Goal: Task Accomplishment & Management: Use online tool/utility

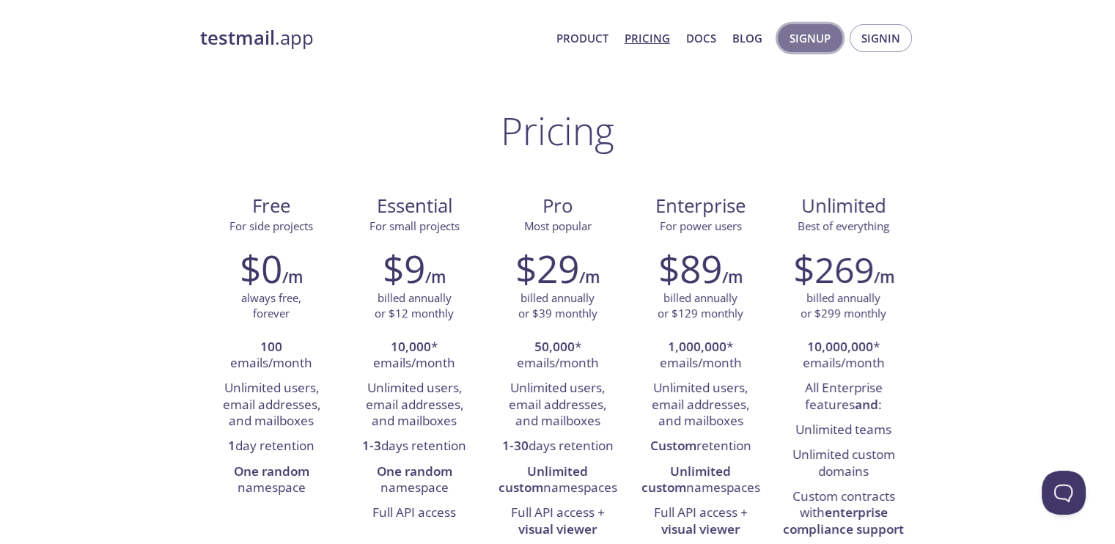
click at [804, 42] on span "Signup" at bounding box center [810, 38] width 41 height 19
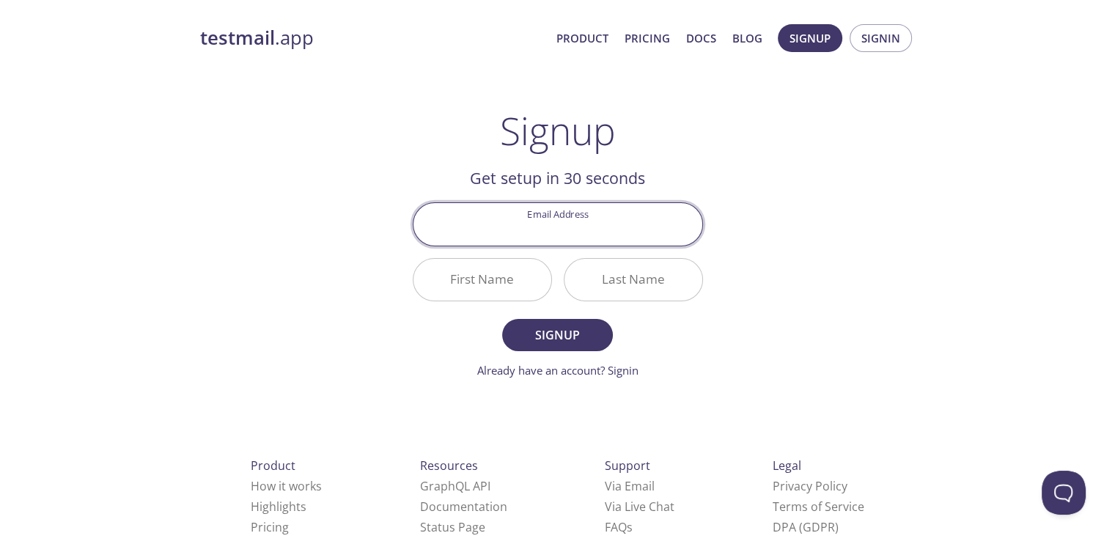
click at [567, 234] on input "Email Address" at bounding box center [557, 224] width 289 height 42
type input "[EMAIL_ADDRESS][DOMAIN_NAME]"
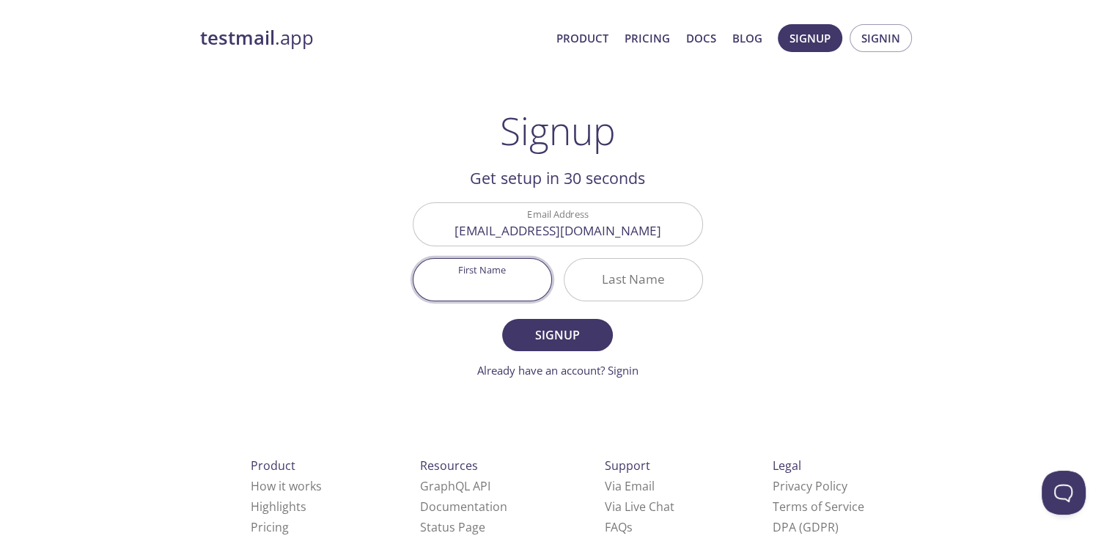
click at [447, 275] on input "First Name" at bounding box center [482, 280] width 138 height 42
type input "Rohit"
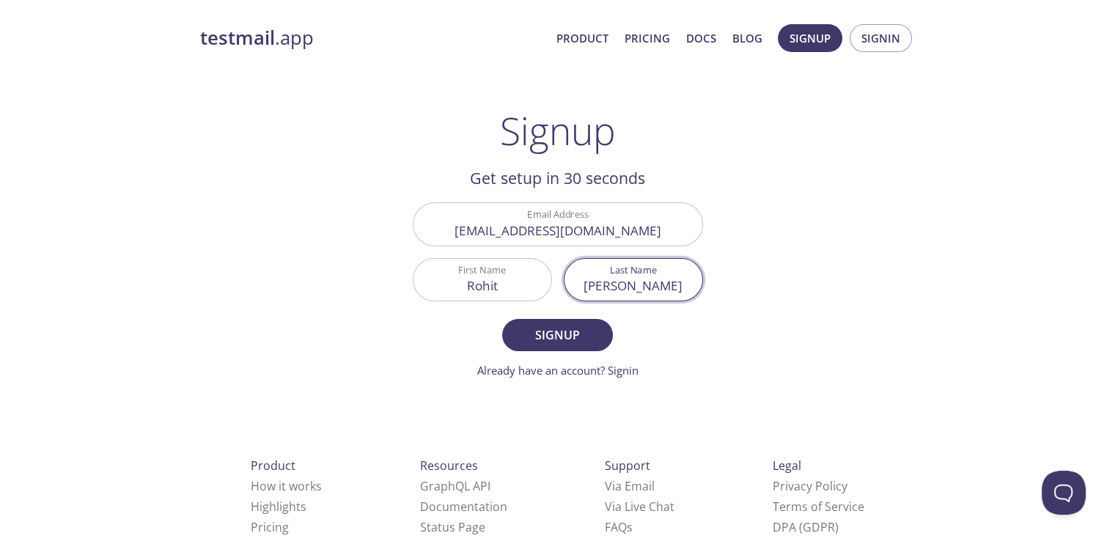
type input "[PERSON_NAME]"
click at [502, 319] on button "Signup" at bounding box center [557, 335] width 110 height 32
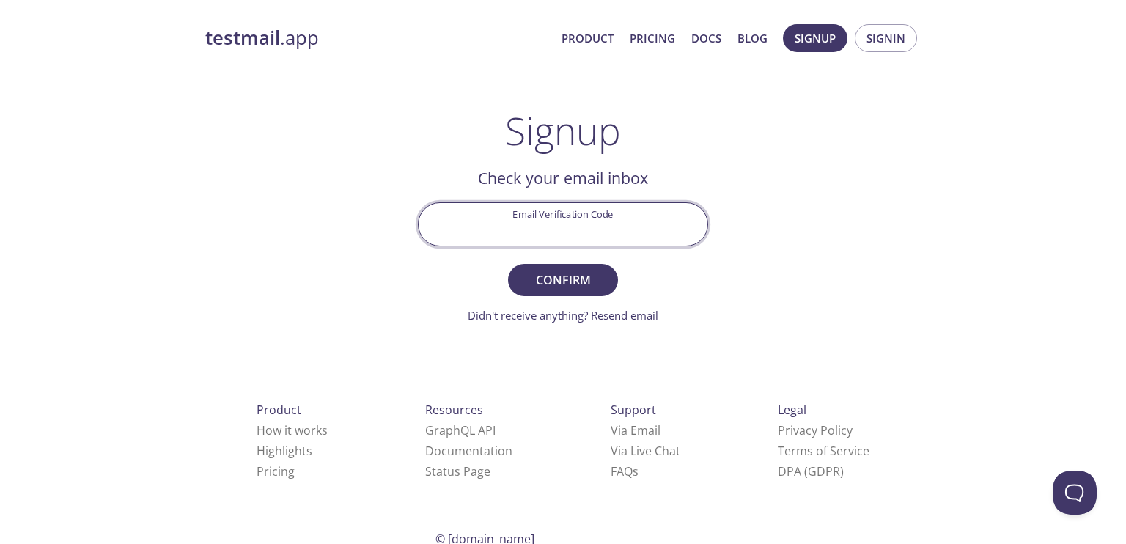
click at [542, 237] on input "Email Verification Code" at bounding box center [563, 224] width 289 height 42
paste input "JCMBK9L"
type input "JCMBK9L"
click at [508, 264] on button "Confirm" at bounding box center [563, 280] width 110 height 32
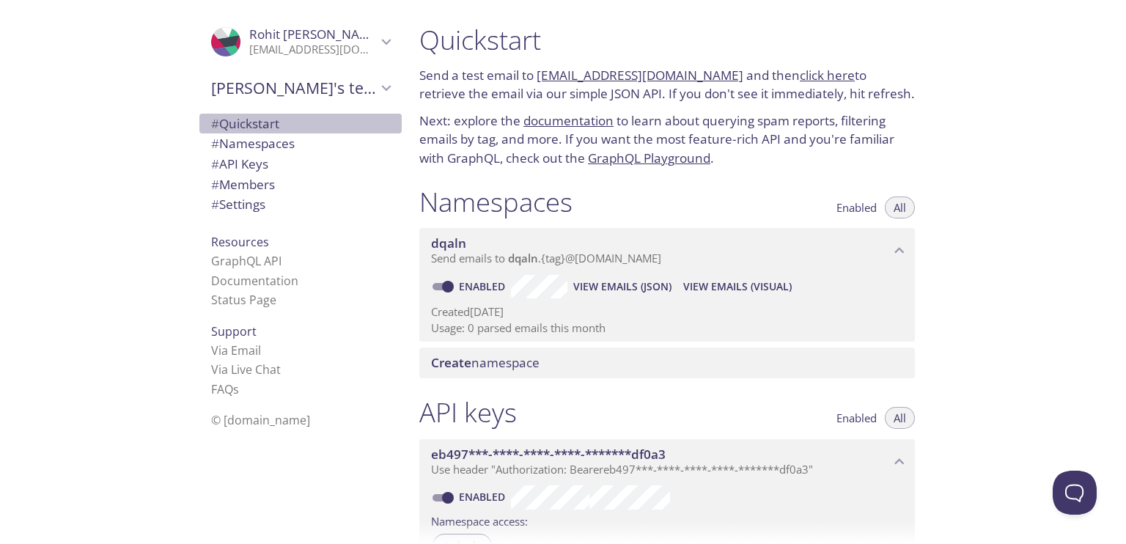
click at [227, 122] on span "# Quickstart" at bounding box center [245, 123] width 68 height 17
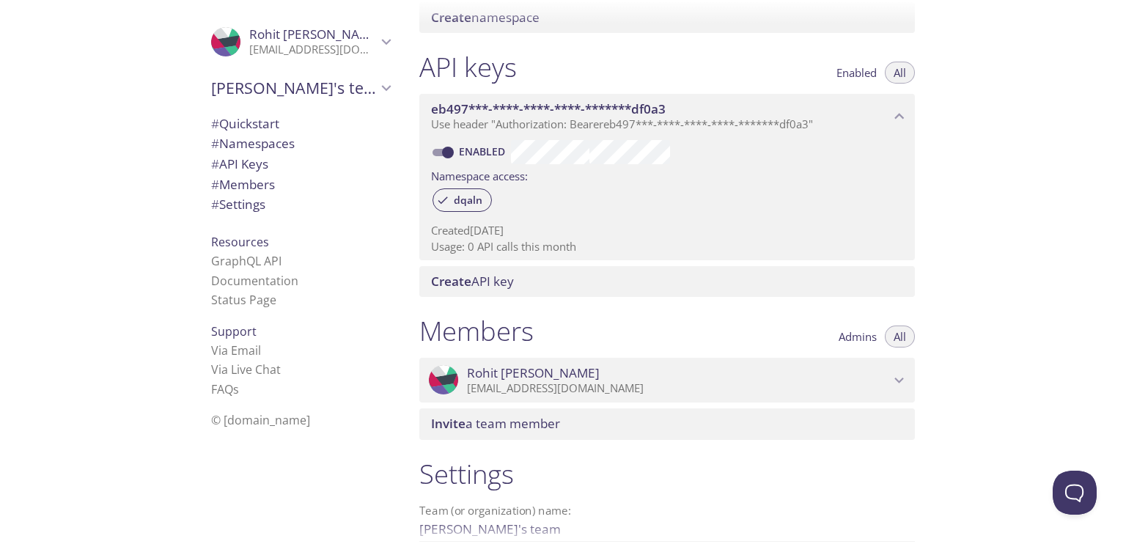
scroll to position [366, 0]
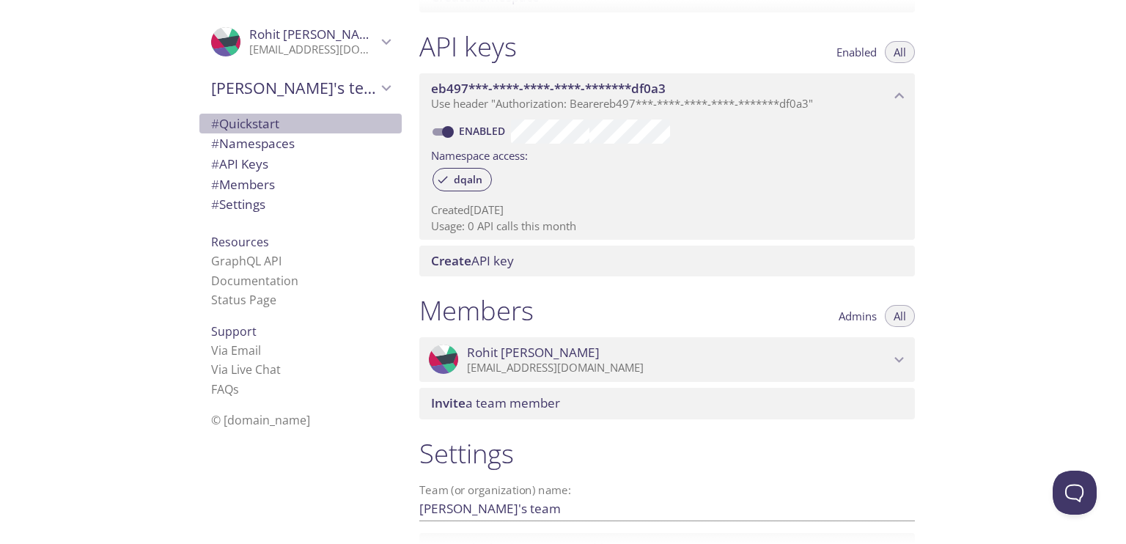
click at [246, 124] on span "# Quickstart" at bounding box center [245, 123] width 68 height 17
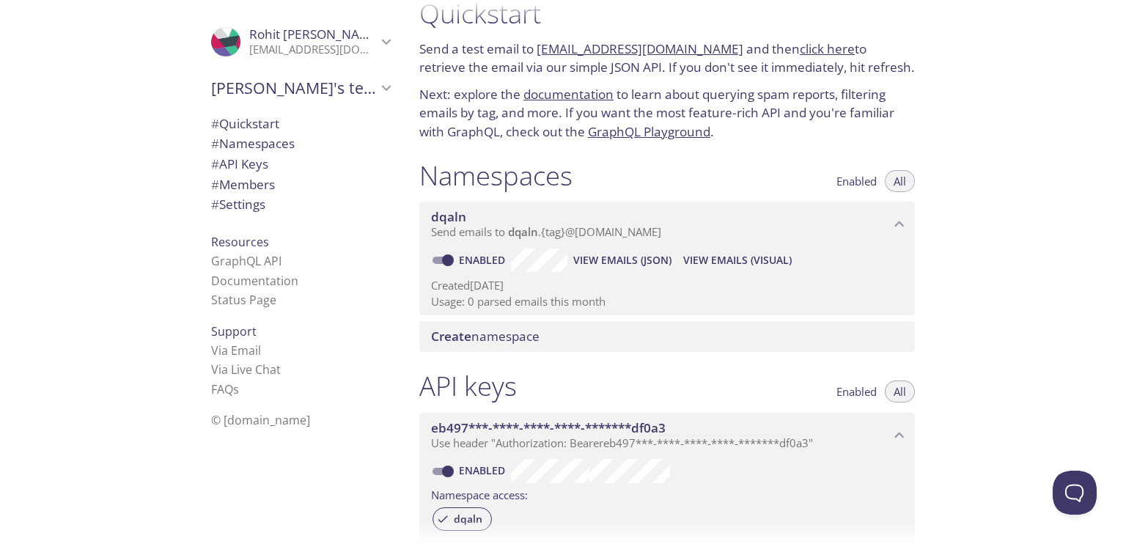
scroll to position [23, 0]
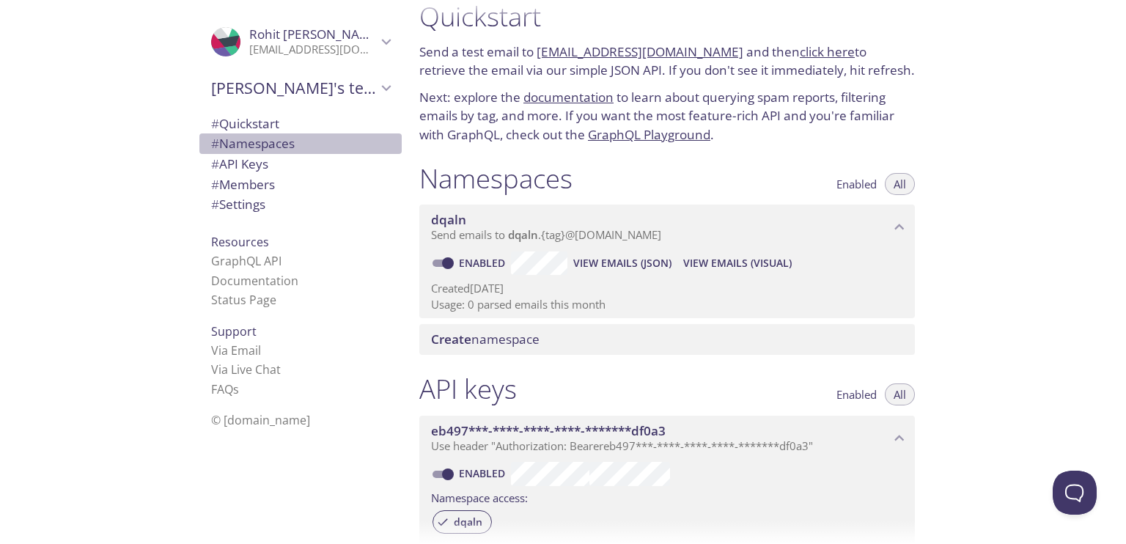
click at [264, 148] on span "# Namespaces" at bounding box center [253, 143] width 84 height 17
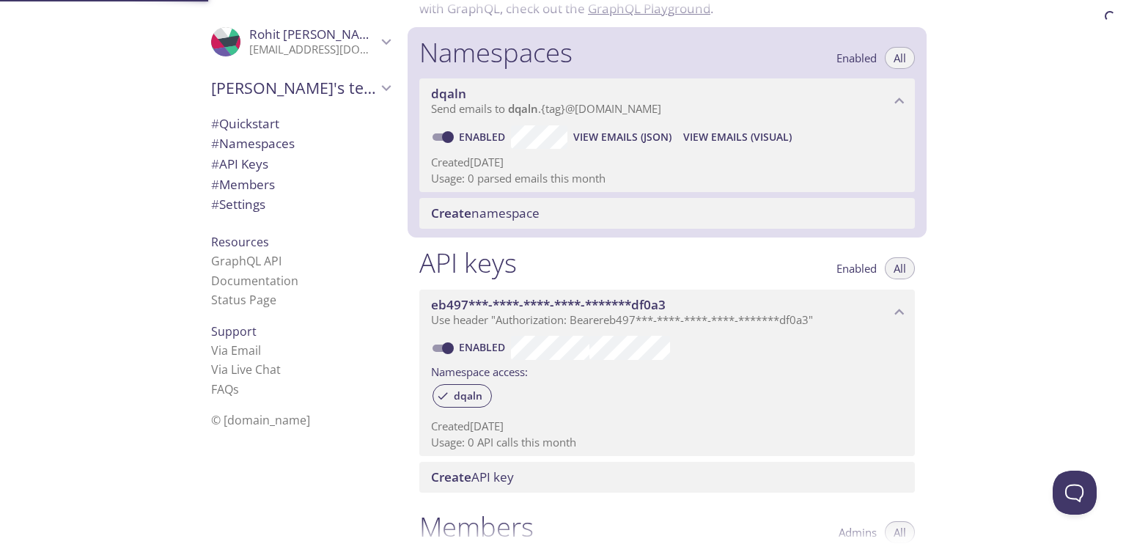
scroll to position [185, 0]
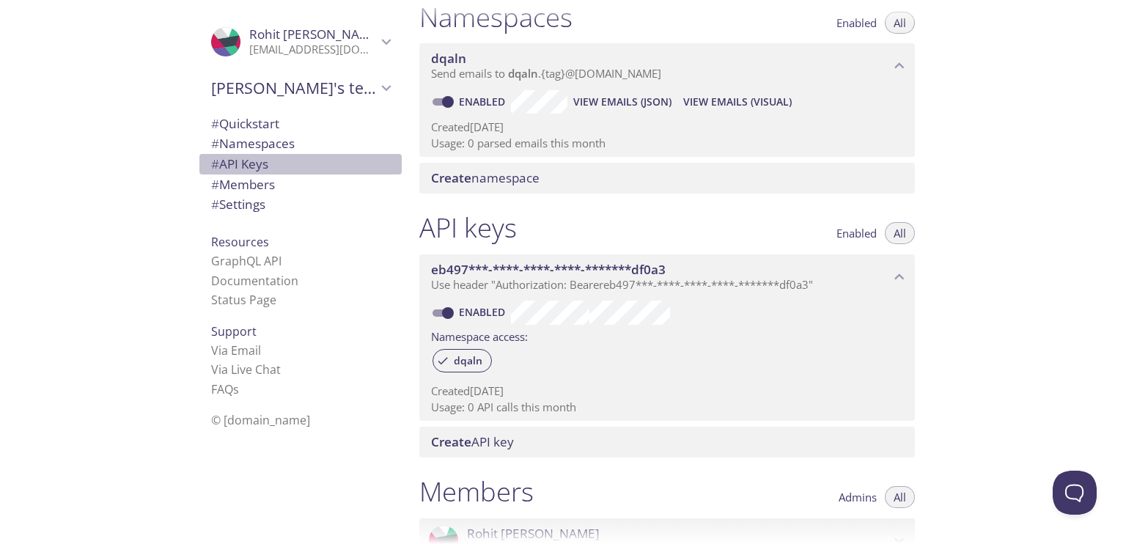
click at [268, 163] on span "# API Keys" at bounding box center [300, 164] width 179 height 19
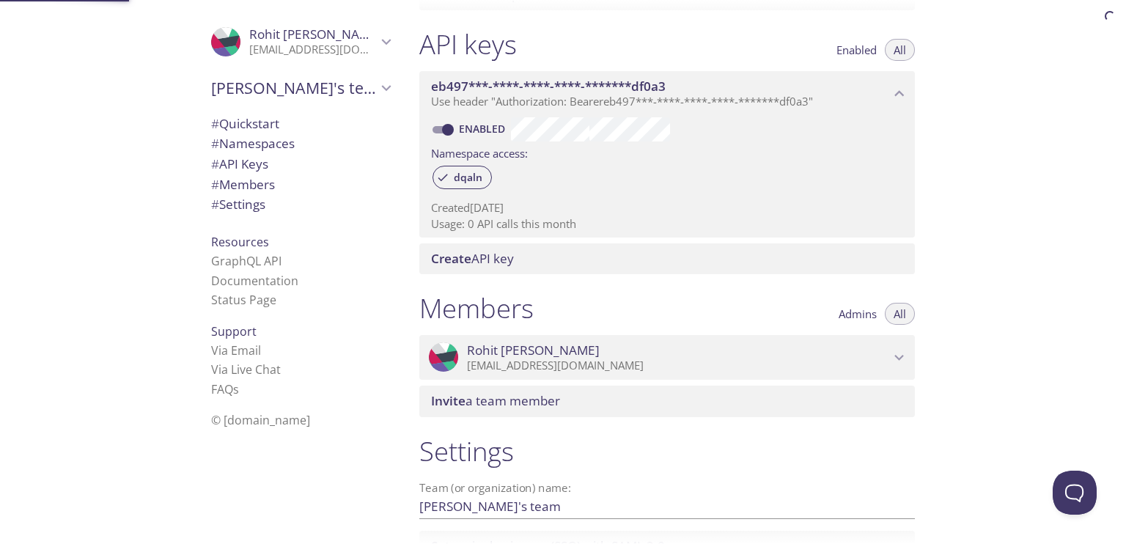
scroll to position [396, 0]
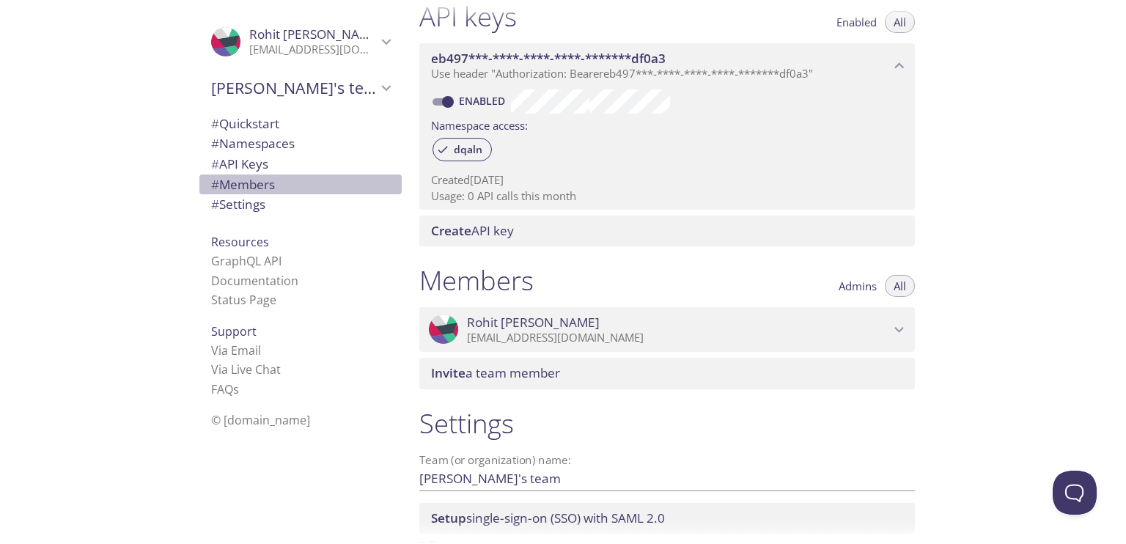
click at [274, 183] on span "# Members" at bounding box center [300, 184] width 179 height 19
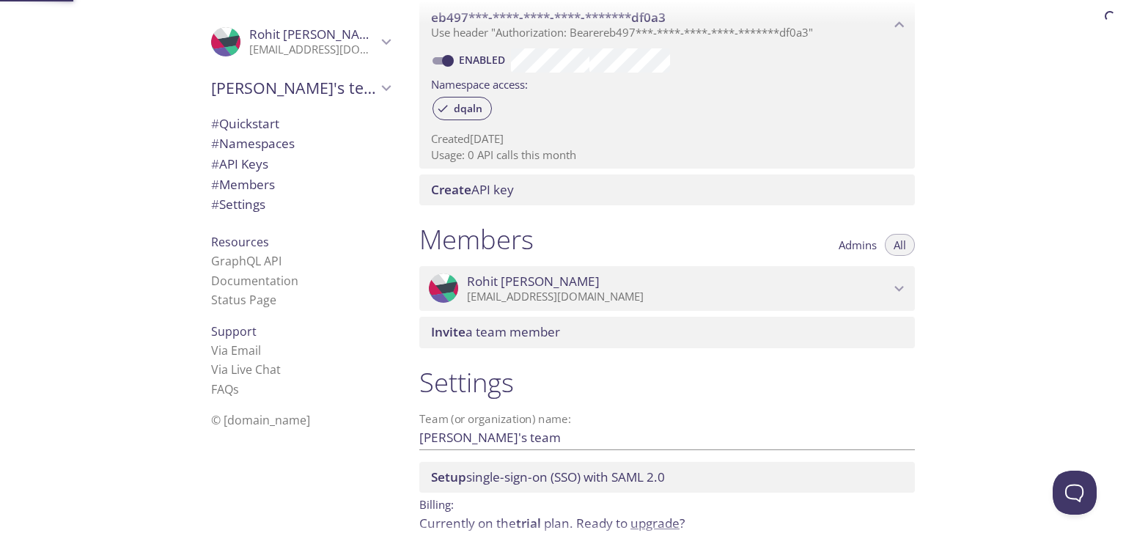
scroll to position [498, 0]
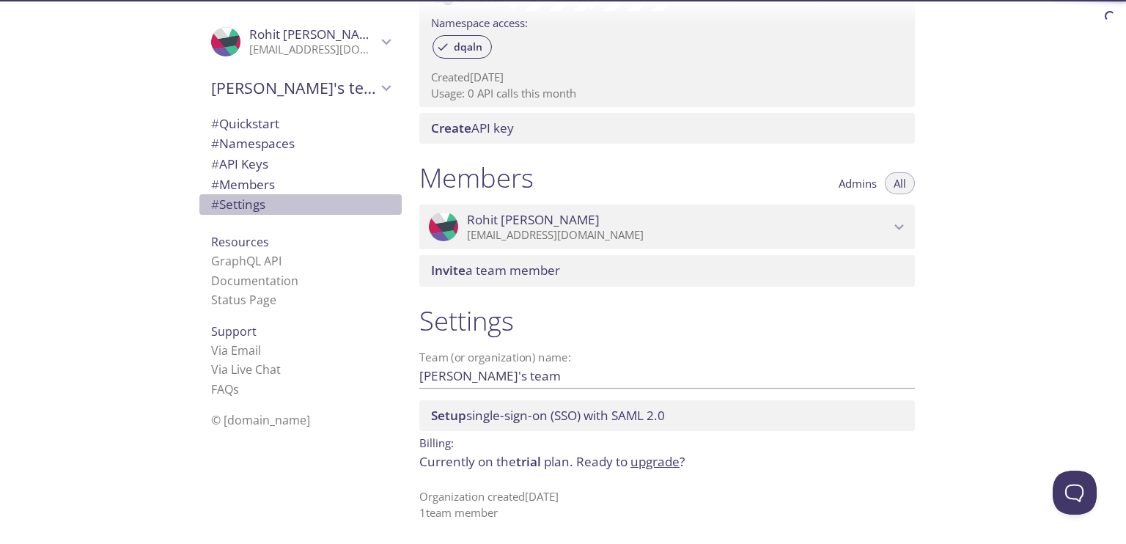
click at [253, 198] on span "# Settings" at bounding box center [238, 204] width 54 height 17
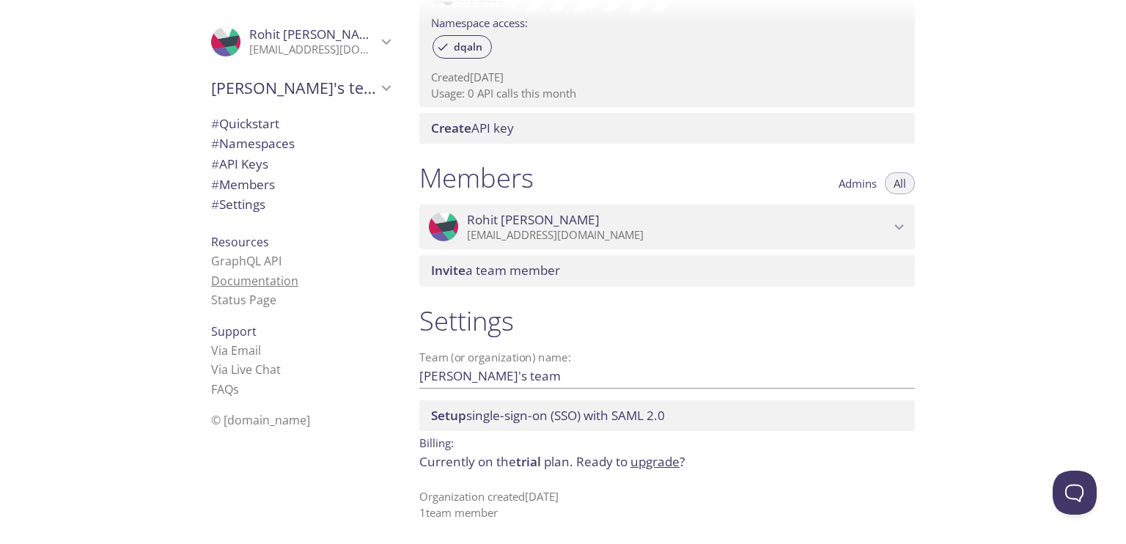
click at [263, 279] on link "Documentation" at bounding box center [254, 281] width 87 height 16
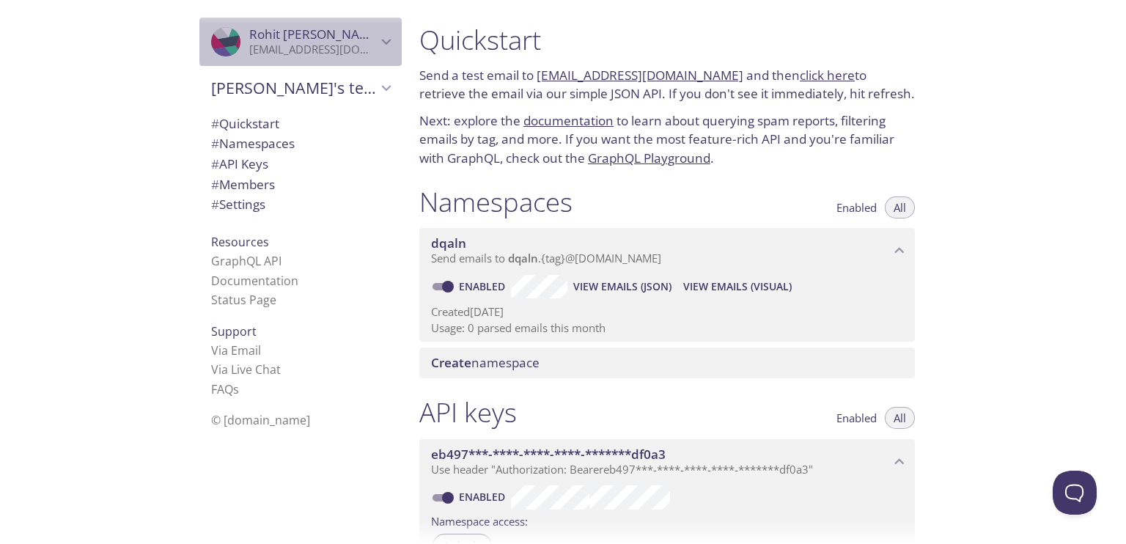
click at [306, 59] on div ".cls-1 { fill: #6d5ca8; } .cls-2 { fill: #3fc191; } .cls-3 { fill: #3b4752; } .…" at bounding box center [300, 42] width 202 height 48
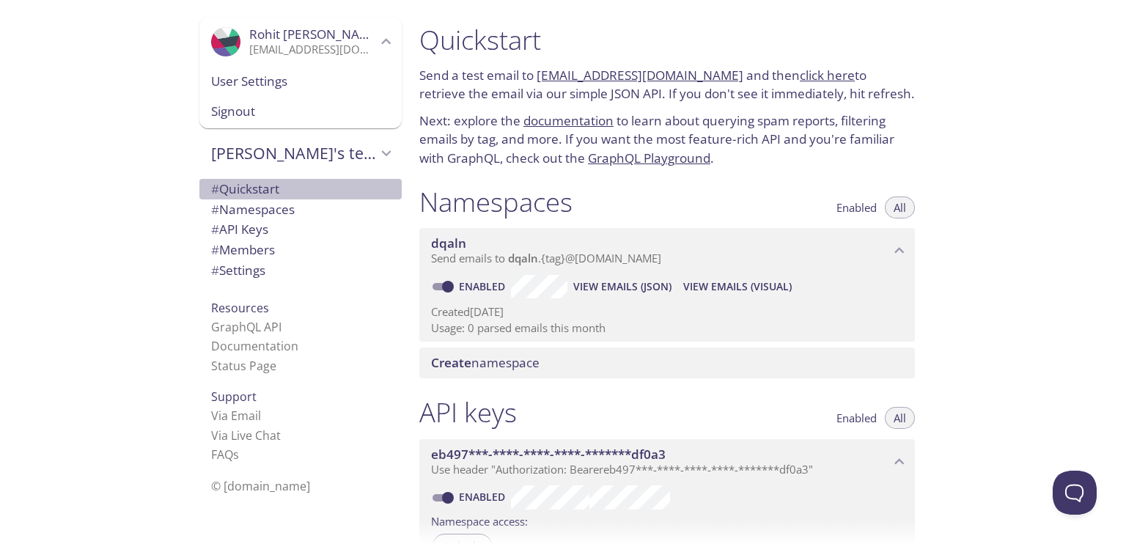
click at [260, 180] on span "# Quickstart" at bounding box center [245, 188] width 68 height 17
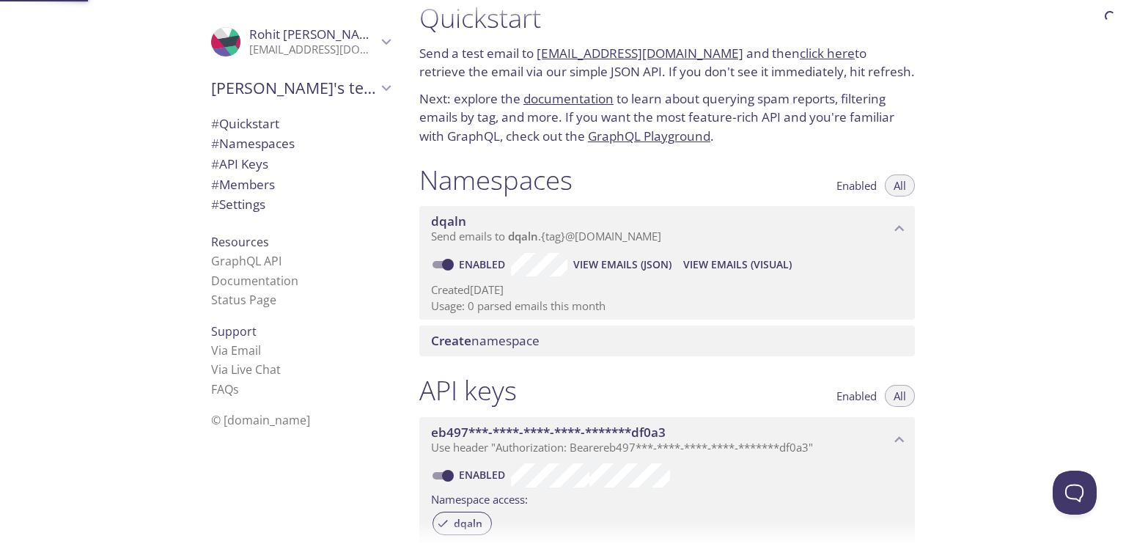
scroll to position [23, 0]
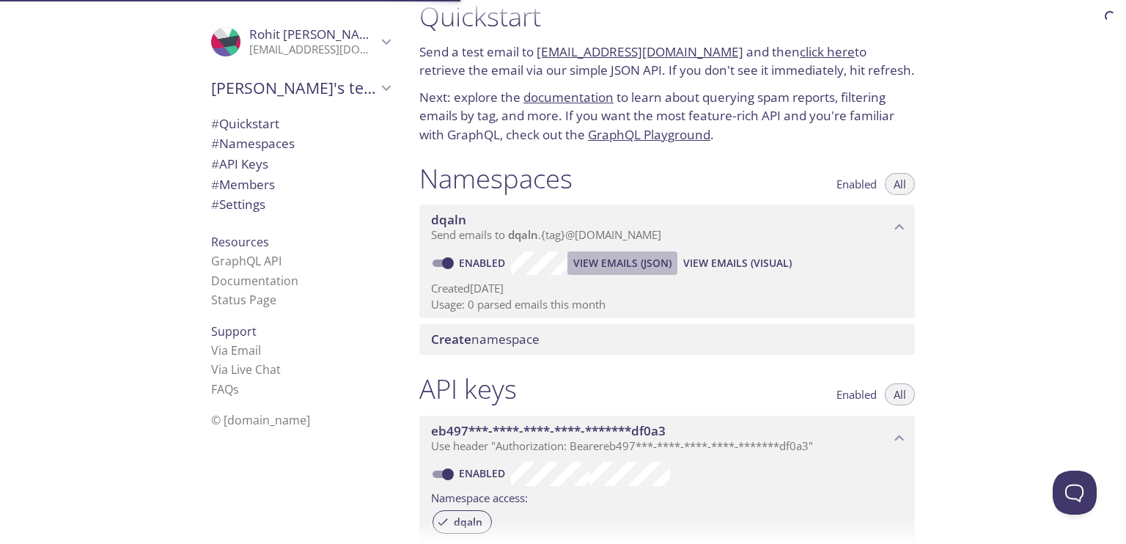
click at [594, 263] on span "View Emails (JSON)" at bounding box center [622, 263] width 98 height 18
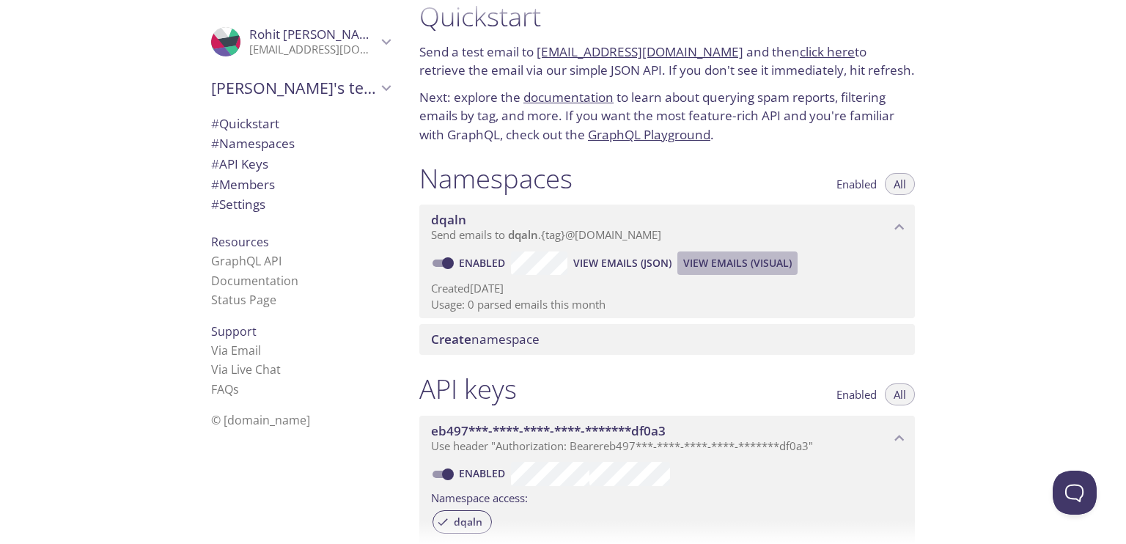
click at [705, 258] on span "View Emails (Visual)" at bounding box center [737, 263] width 108 height 18
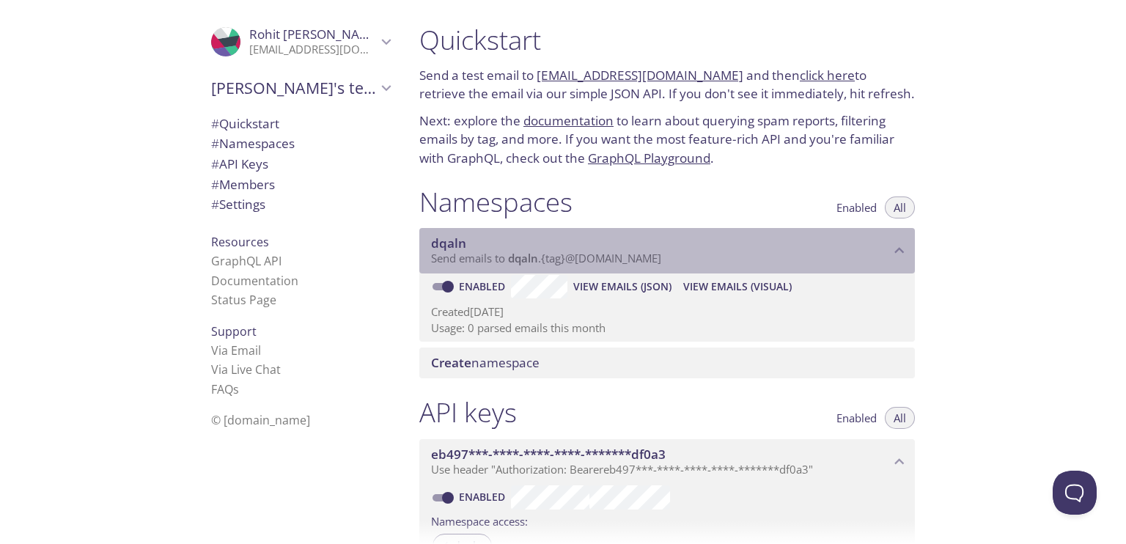
click at [611, 247] on span "dqaln" at bounding box center [660, 243] width 459 height 16
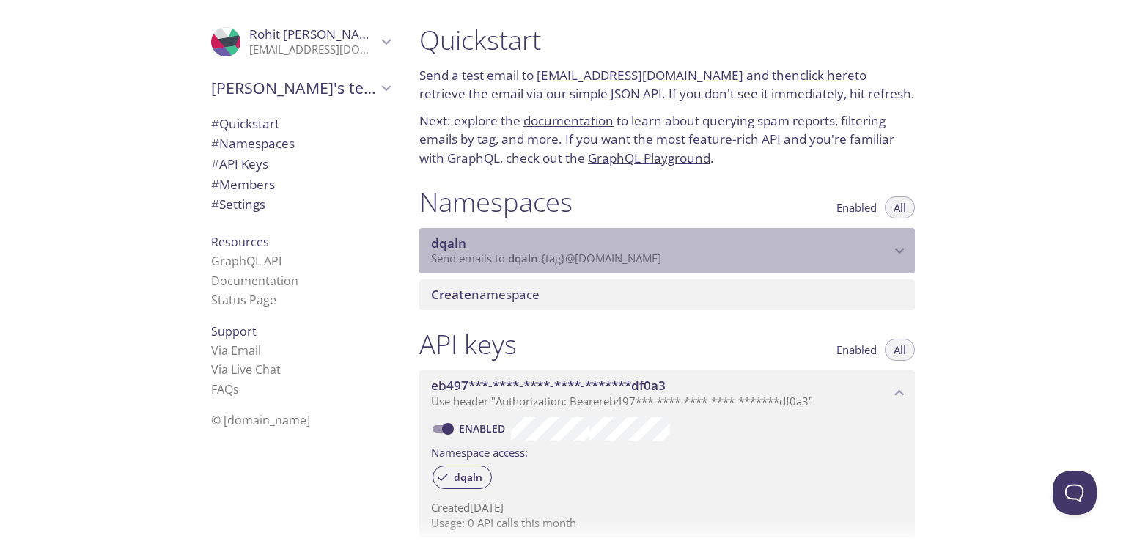
click at [611, 247] on span "dqaln" at bounding box center [660, 243] width 459 height 16
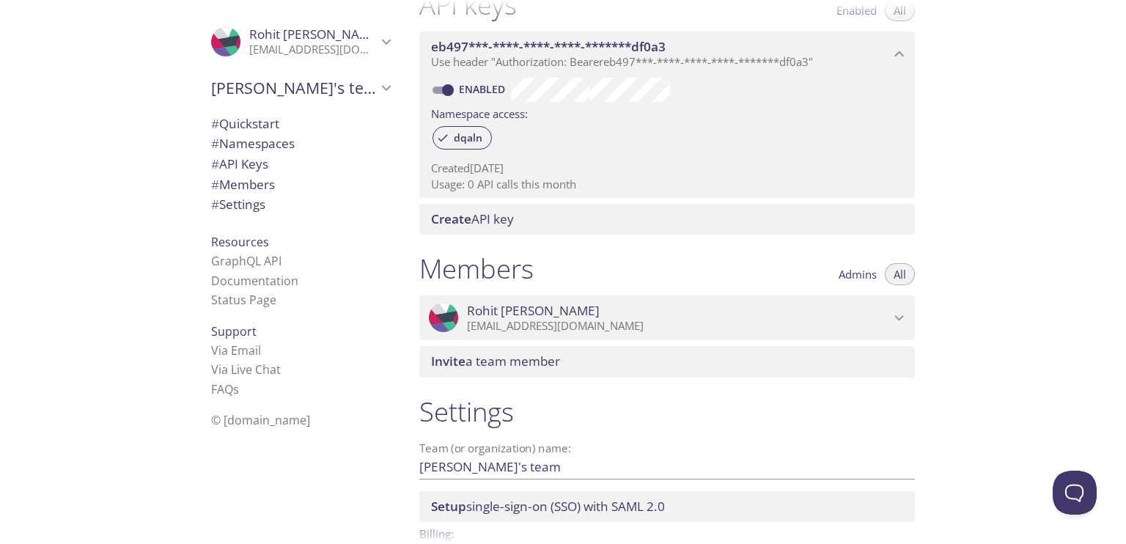
scroll to position [498, 0]
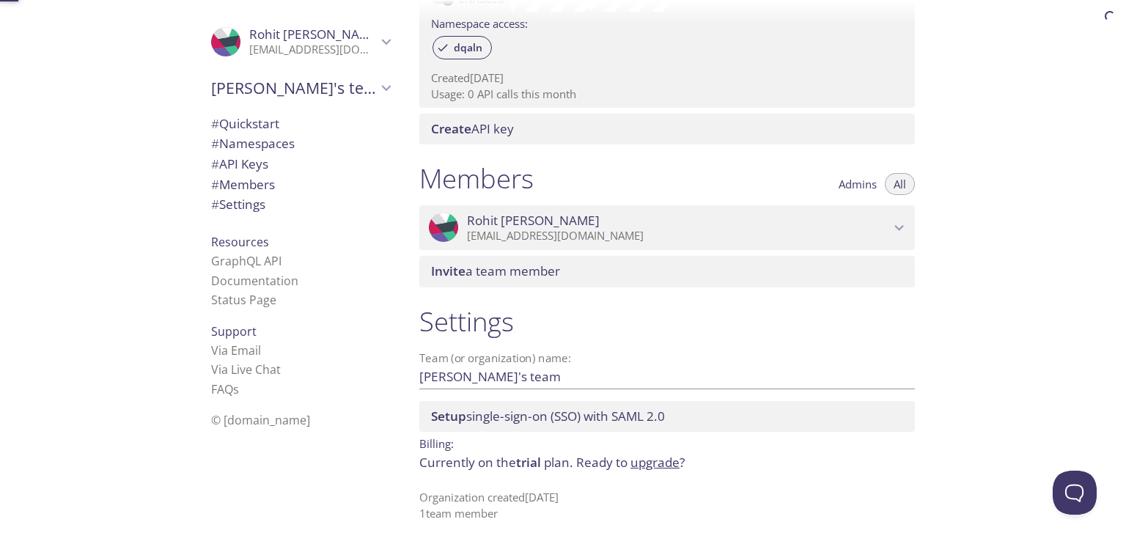
scroll to position [498, 0]
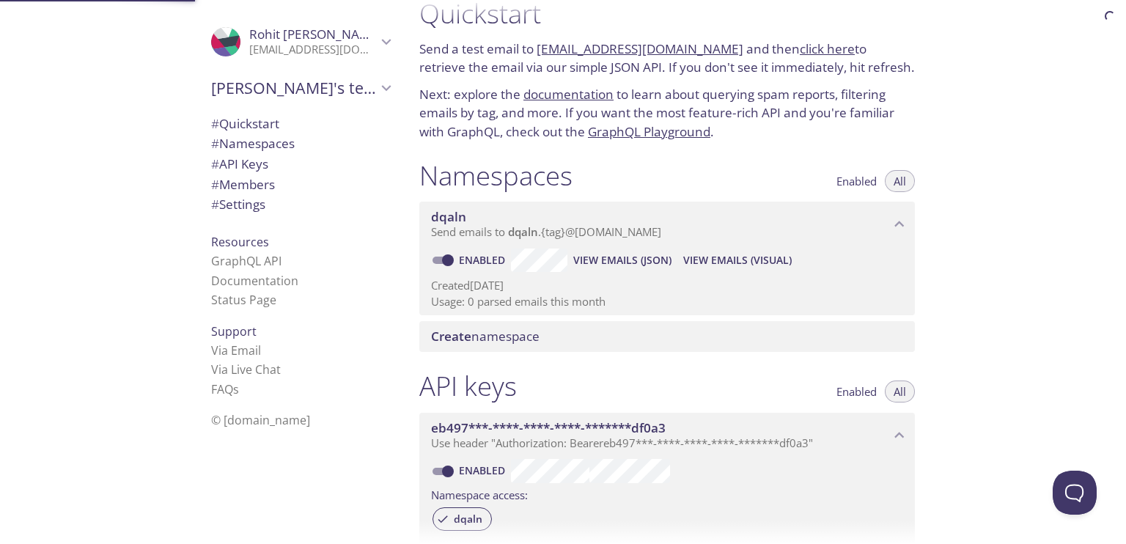
scroll to position [23, 0]
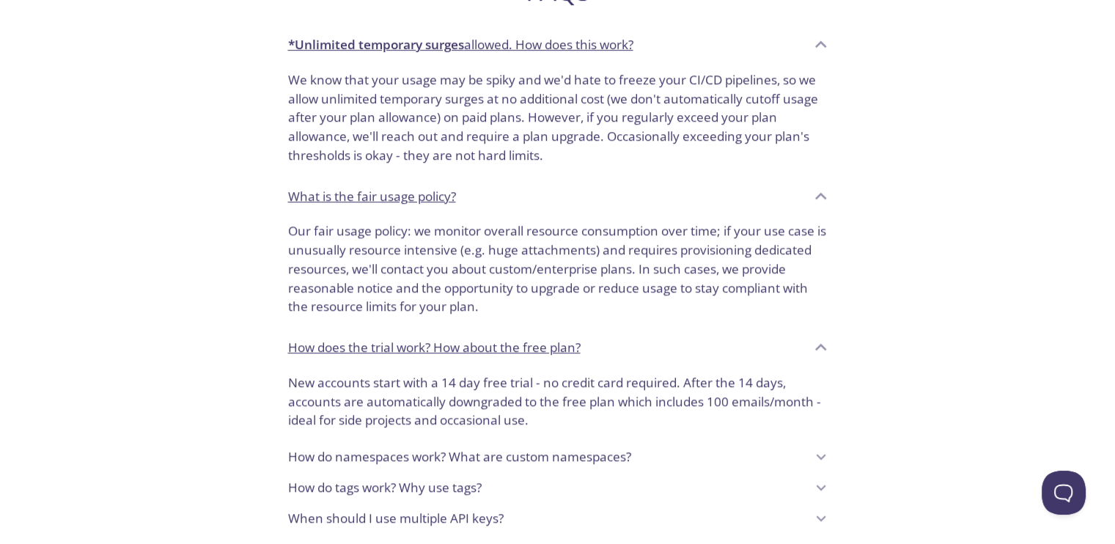
scroll to position [965, 0]
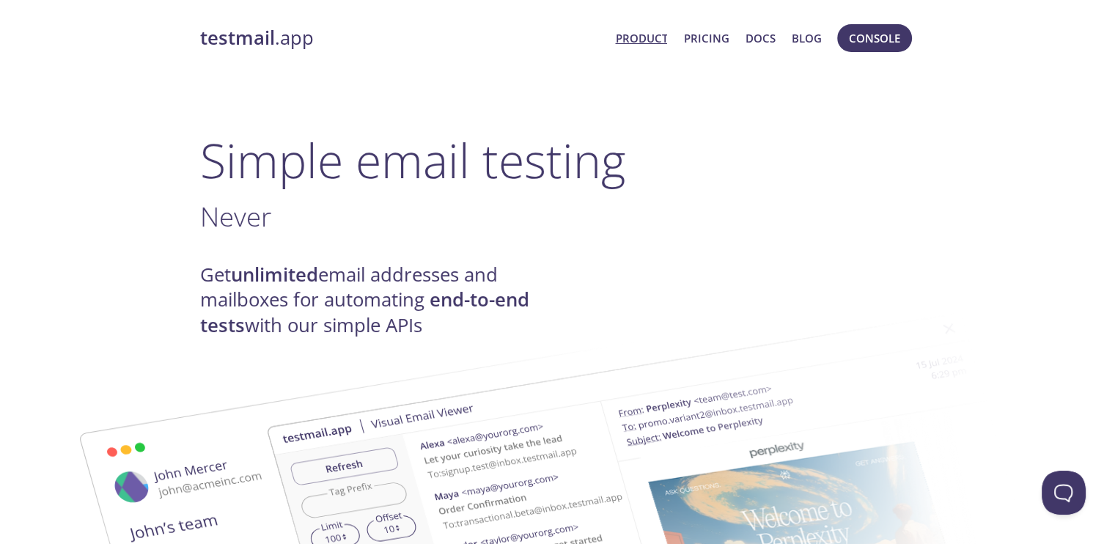
click at [635, 40] on link "Product" at bounding box center [641, 38] width 52 height 19
click at [839, 41] on button "Console" at bounding box center [874, 38] width 75 height 28
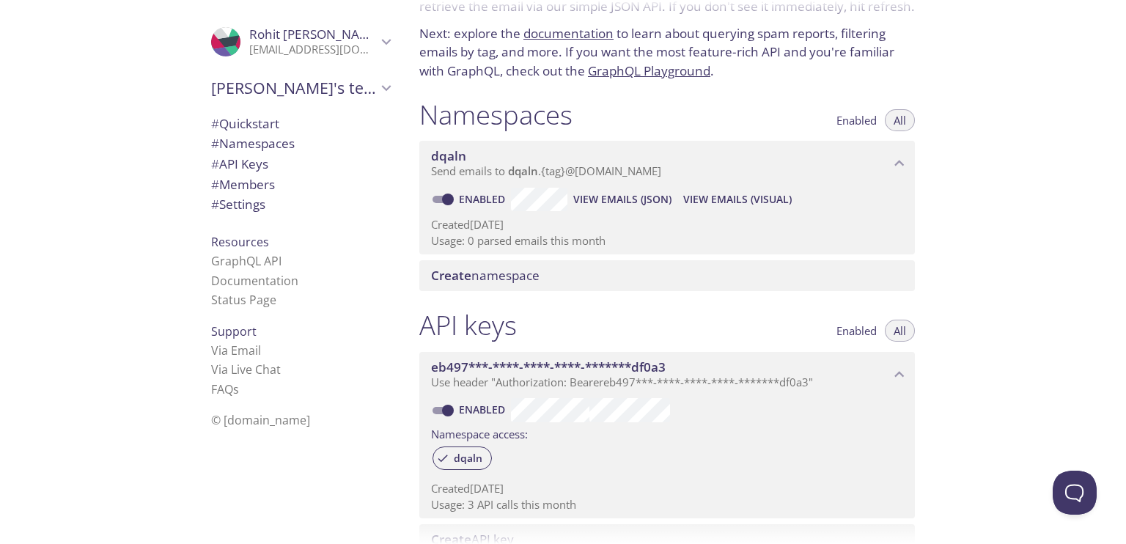
scroll to position [89, 0]
click at [868, 118] on span "Enabled" at bounding box center [856, 118] width 40 height 0
click at [891, 122] on button "All" at bounding box center [900, 118] width 30 height 22
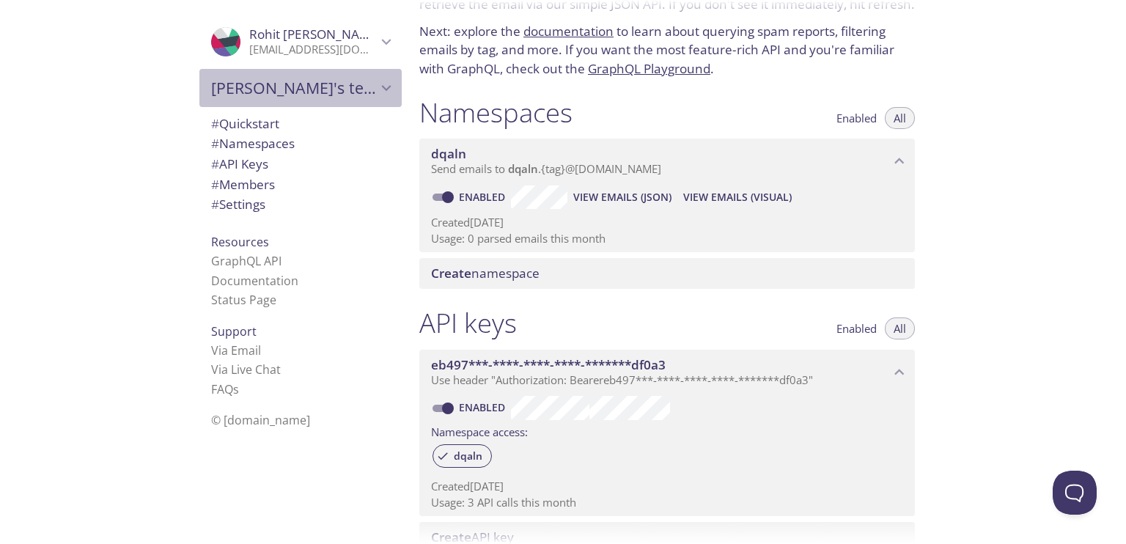
click at [317, 81] on span "[PERSON_NAME]'s team" at bounding box center [294, 88] width 166 height 21
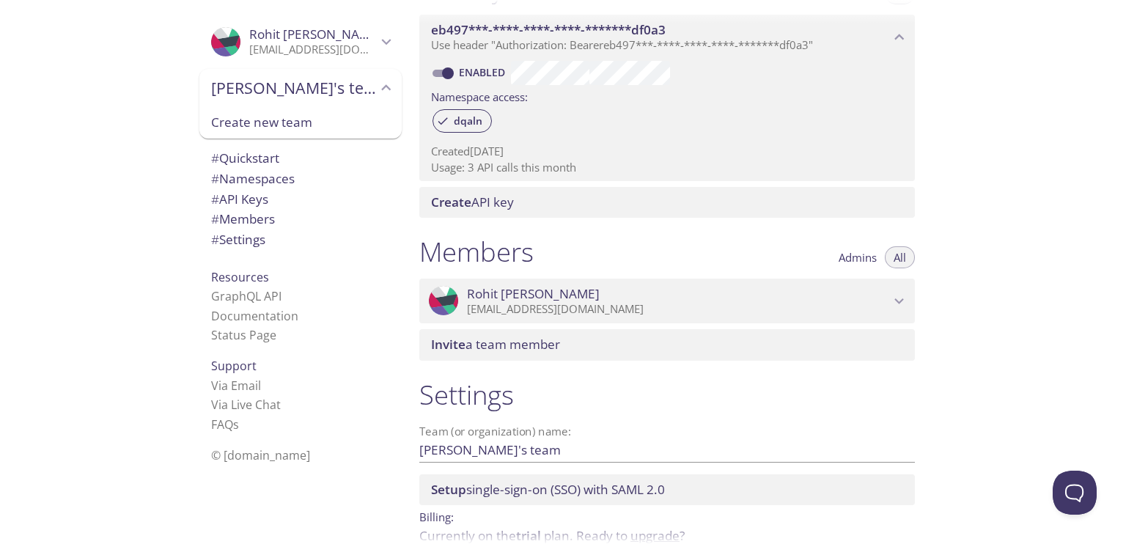
scroll to position [498, 0]
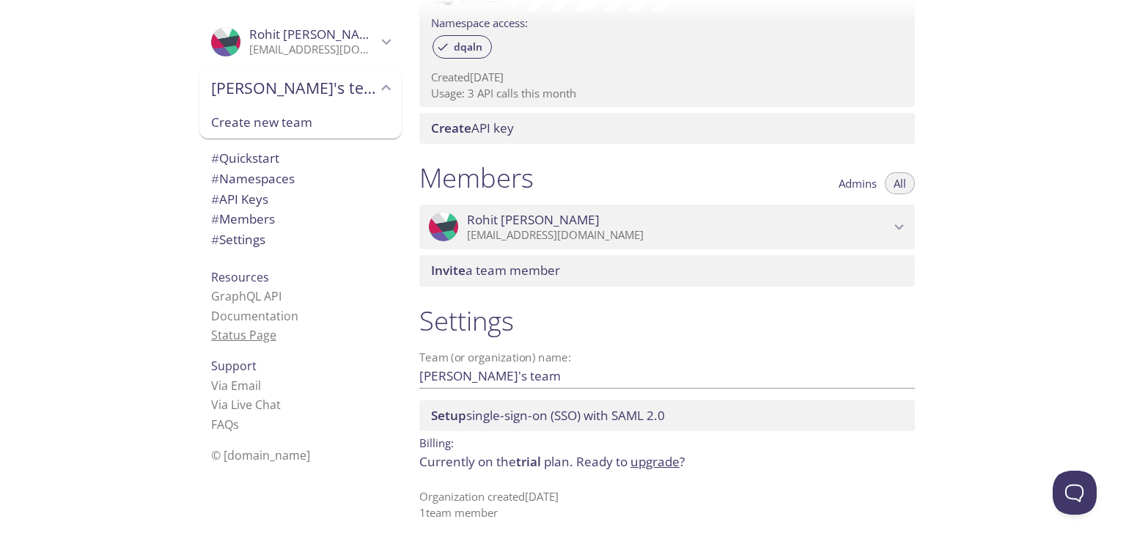
click at [222, 332] on link "Status Page" at bounding box center [243, 335] width 65 height 16
